Goal: Information Seeking & Learning: Find specific fact

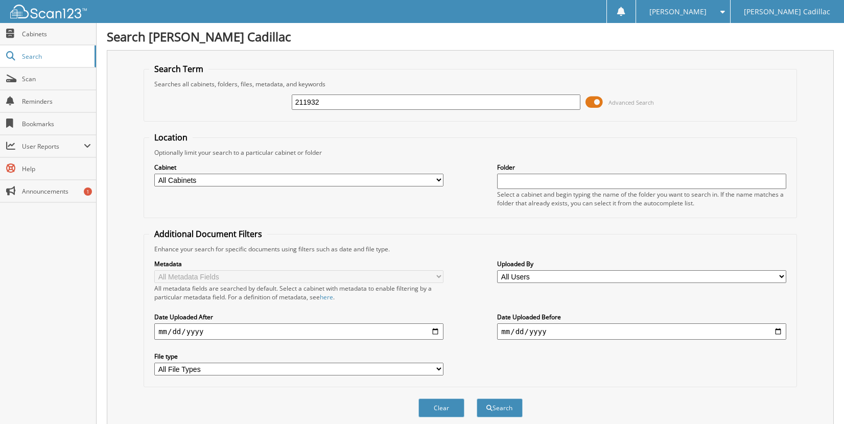
type input "211932"
click at [477, 399] on button "Search" at bounding box center [500, 408] width 46 height 19
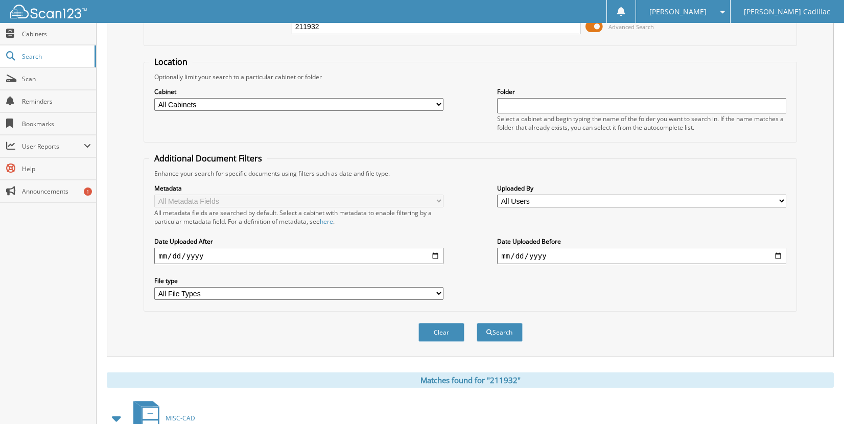
scroll to position [307, 0]
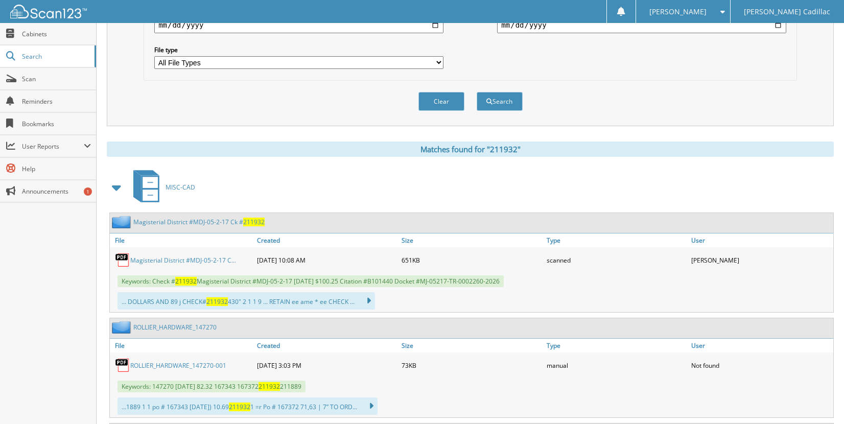
click at [171, 221] on link "Magisterial District #MDJ-05-2-17 Ck # 211932" at bounding box center [198, 222] width 131 height 9
